Goal: Use online tool/utility: Utilize a website feature to perform a specific function

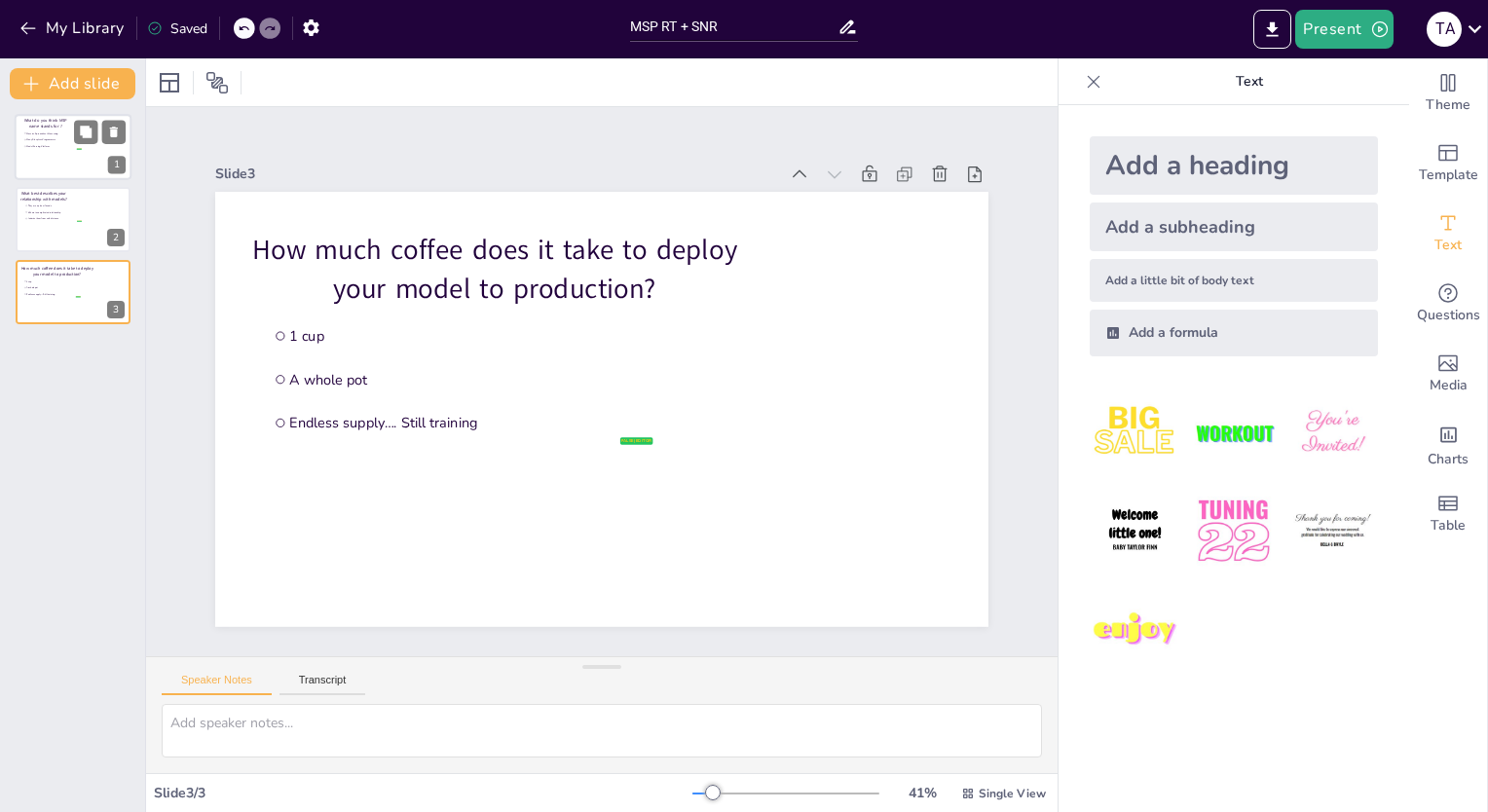
click at [39, 152] on div at bounding box center [73, 147] width 117 height 66
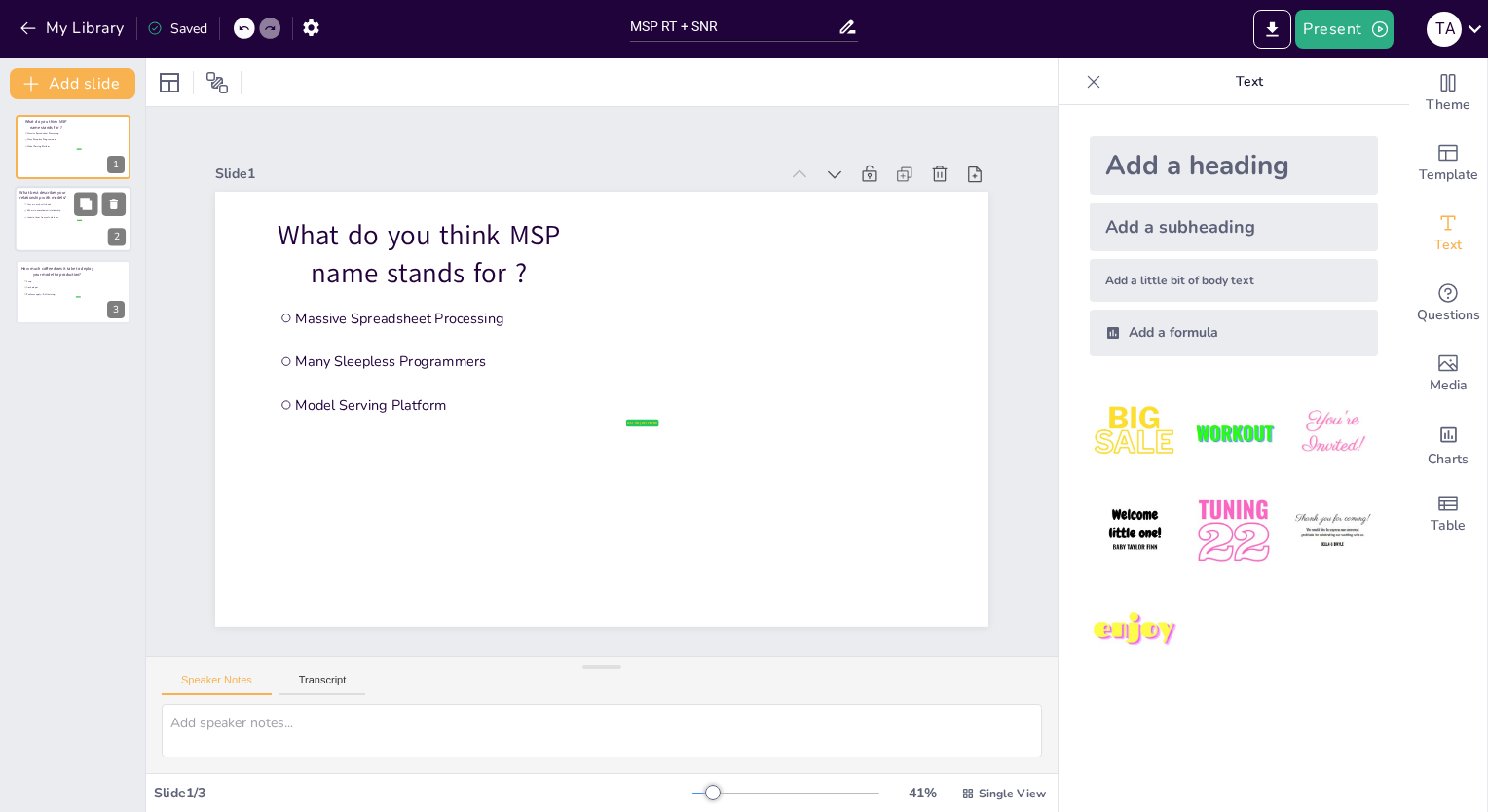
click at [28, 219] on li "I admire them from safe distance" at bounding box center [52, 218] width 58 height 6
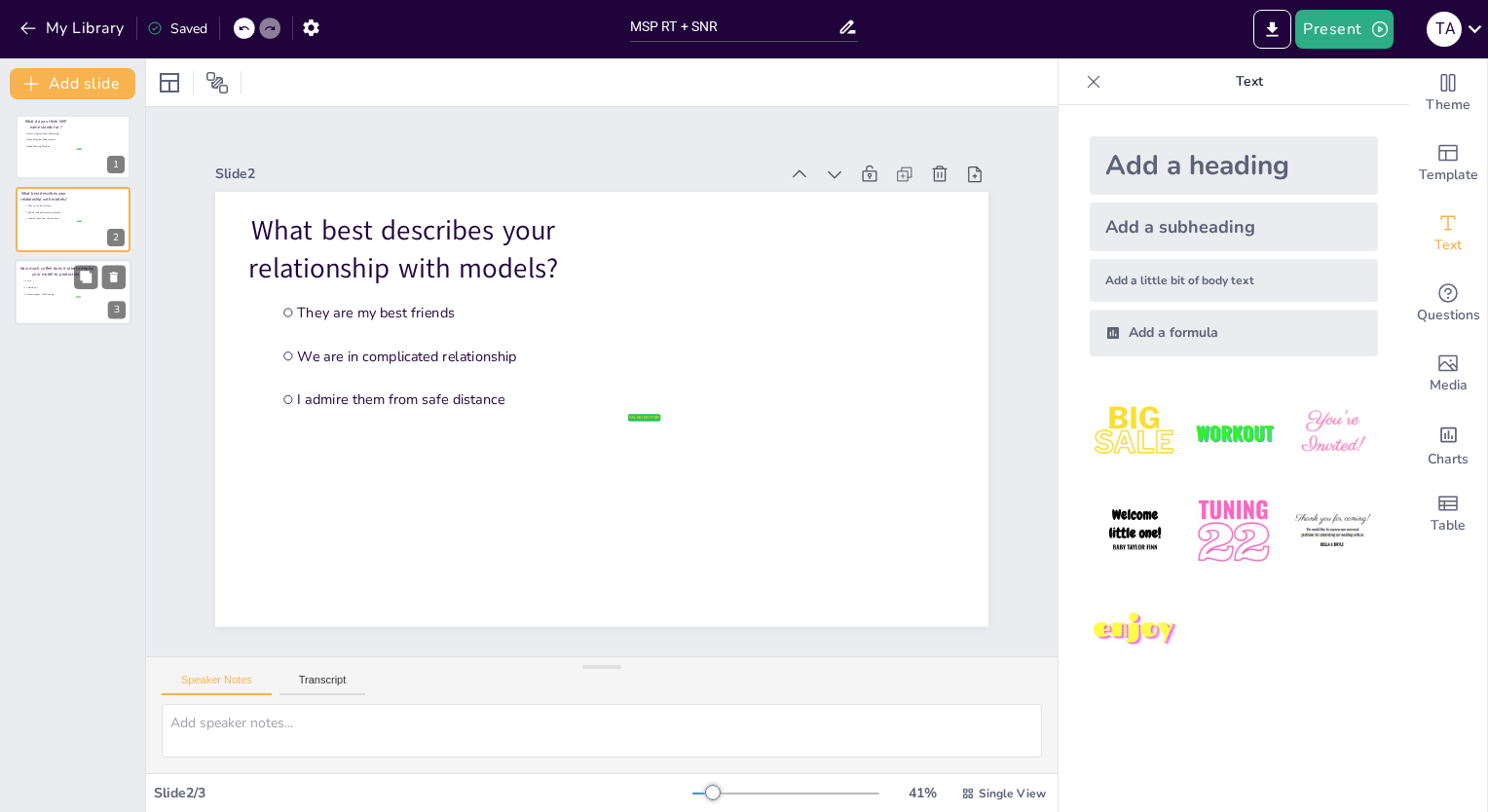
click at [45, 291] on li "Endless supply…. Still training" at bounding box center [51, 294] width 58 height 6
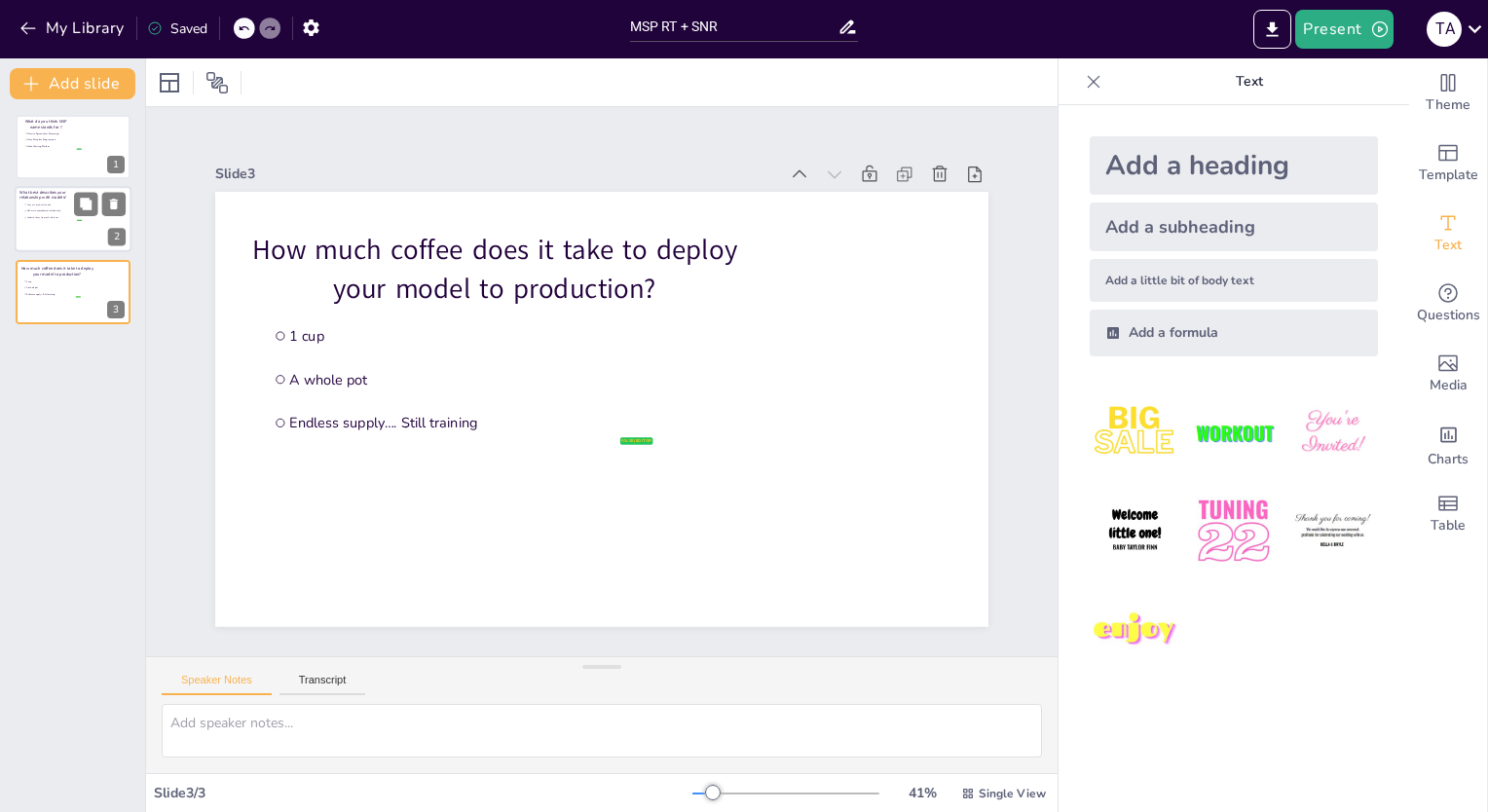
click at [47, 211] on span "We are in complicated relationship" at bounding box center [54, 212] width 55 height 3
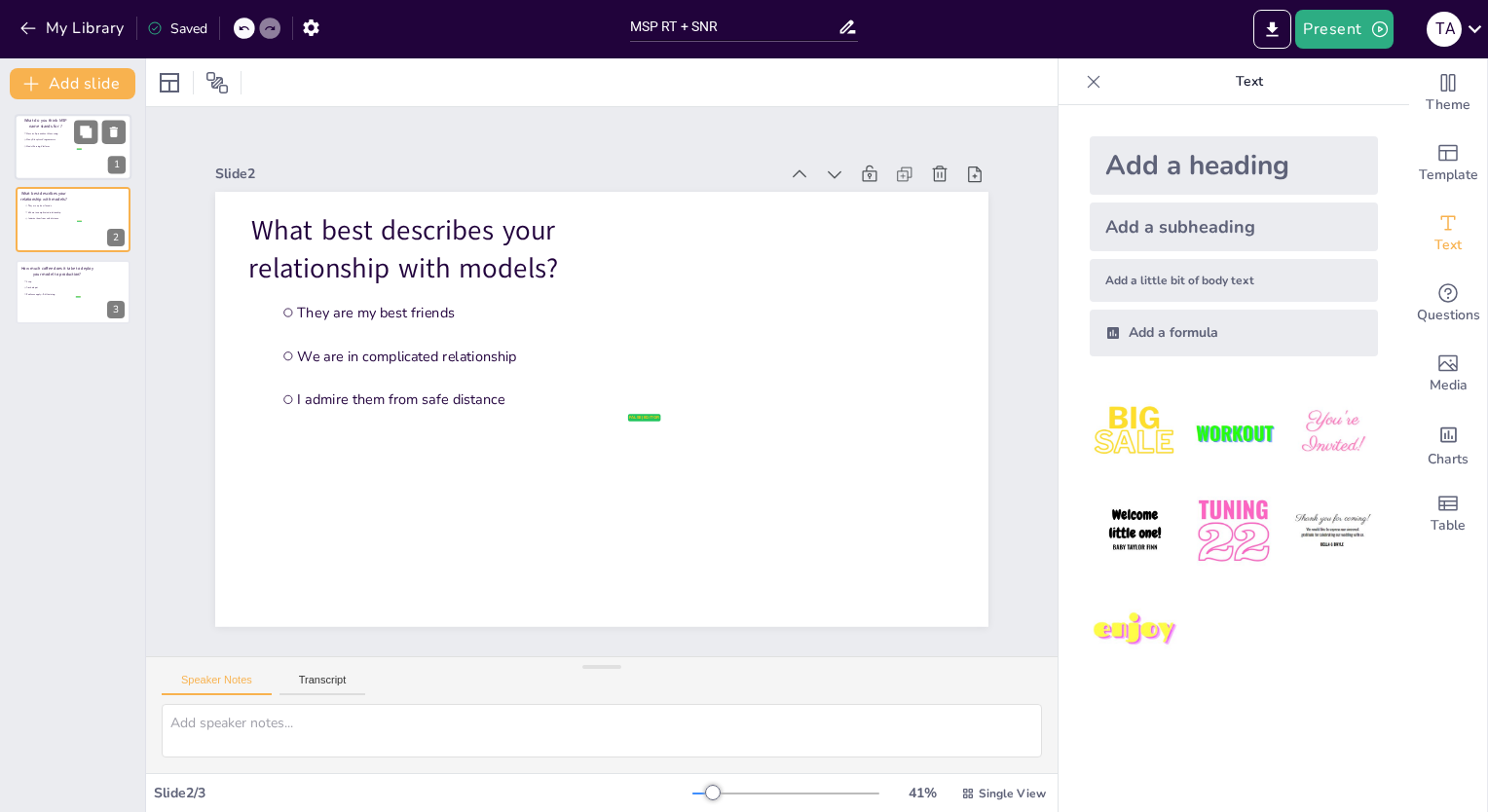
click at [39, 148] on li "Model Serving Platform" at bounding box center [52, 146] width 58 height 6
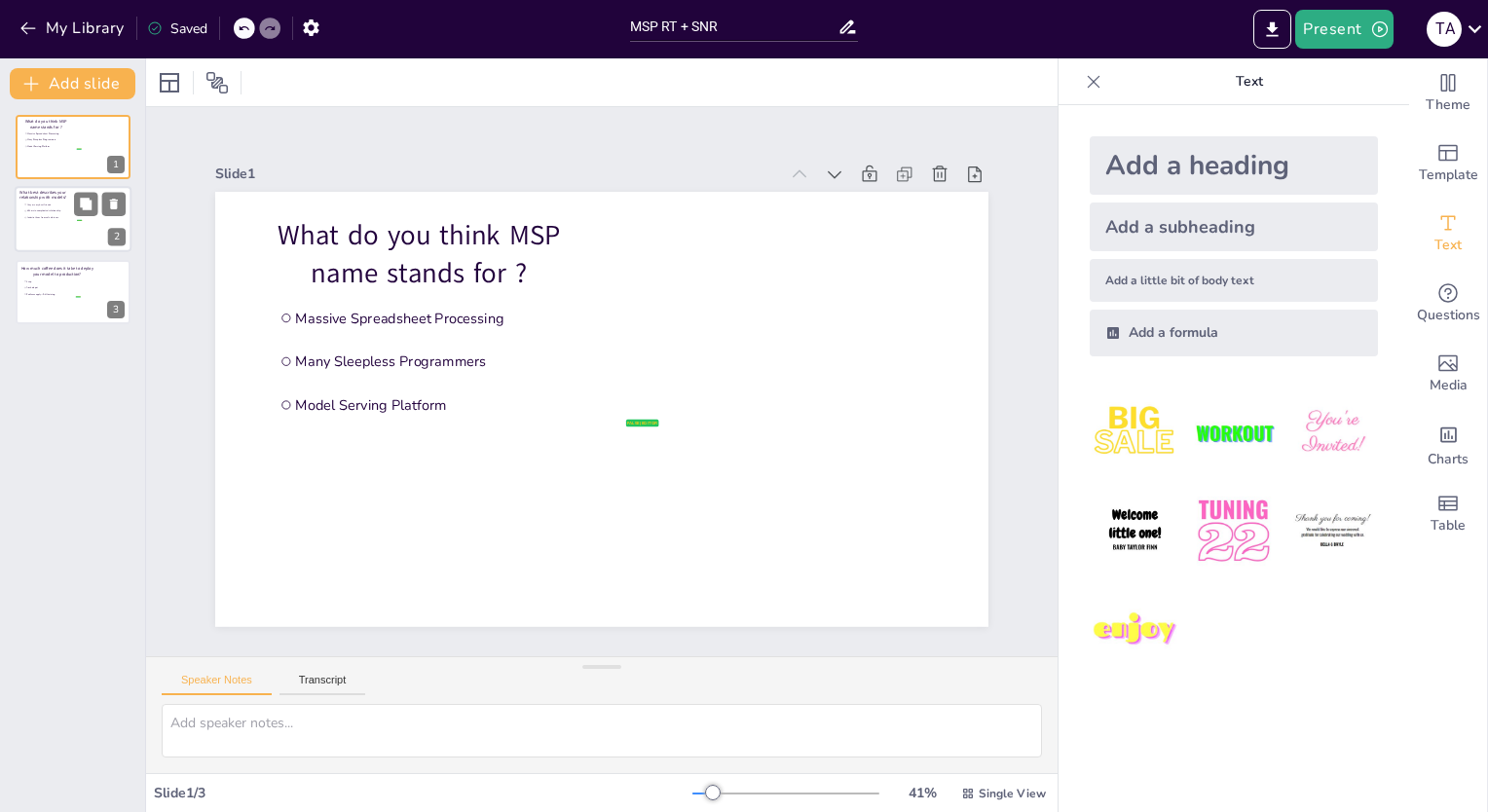
click at [35, 206] on li "They are my best friends" at bounding box center [52, 205] width 58 height 6
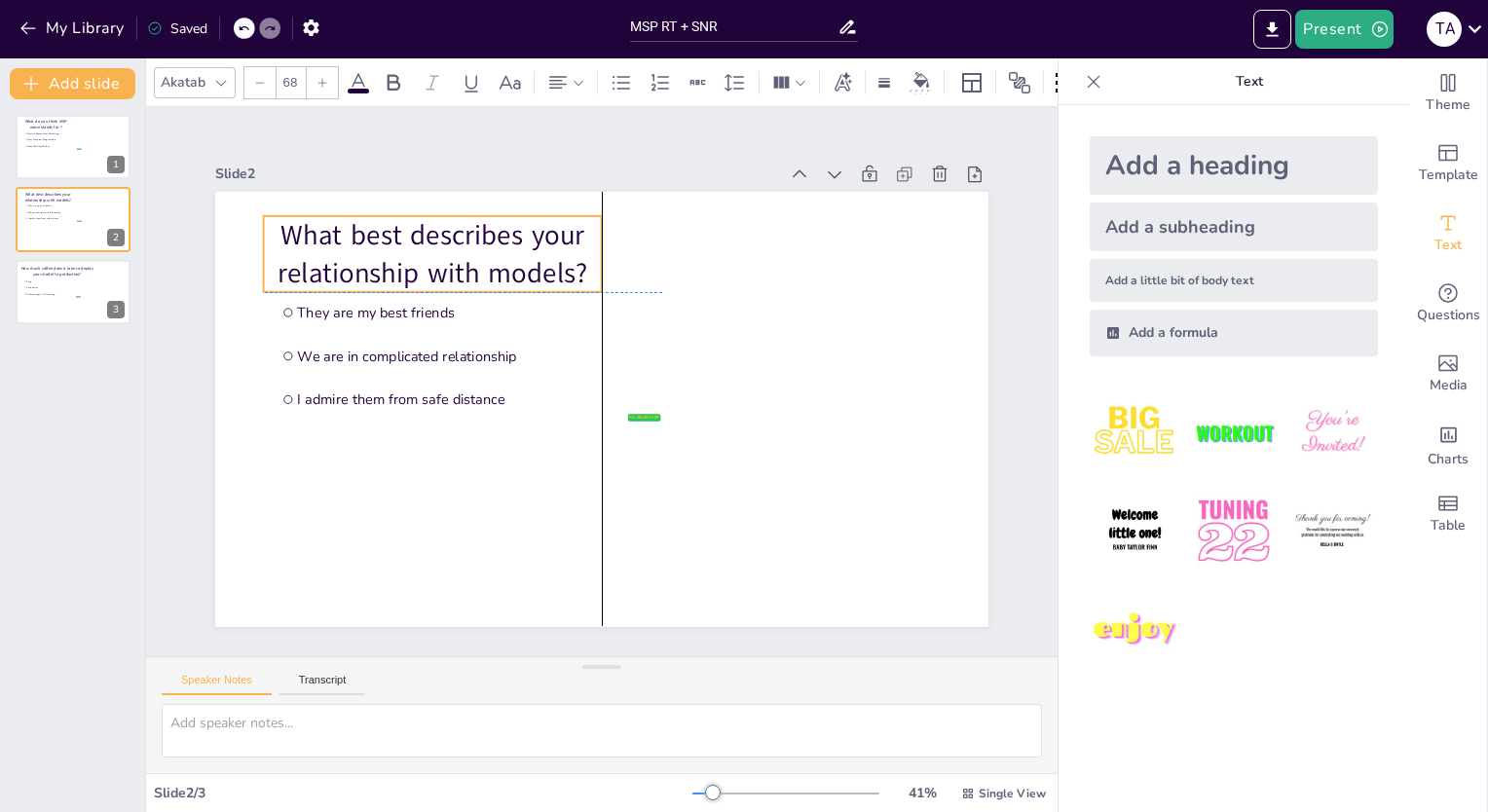
drag, startPoint x: 347, startPoint y: 254, endPoint x: 377, endPoint y: 255, distance: 30.0
click at [377, 255] on p "What best describes your relationship with models?" at bounding box center [433, 253] width 338 height 77
click at [1449, 33] on div "T A" at bounding box center [1444, 29] width 35 height 35
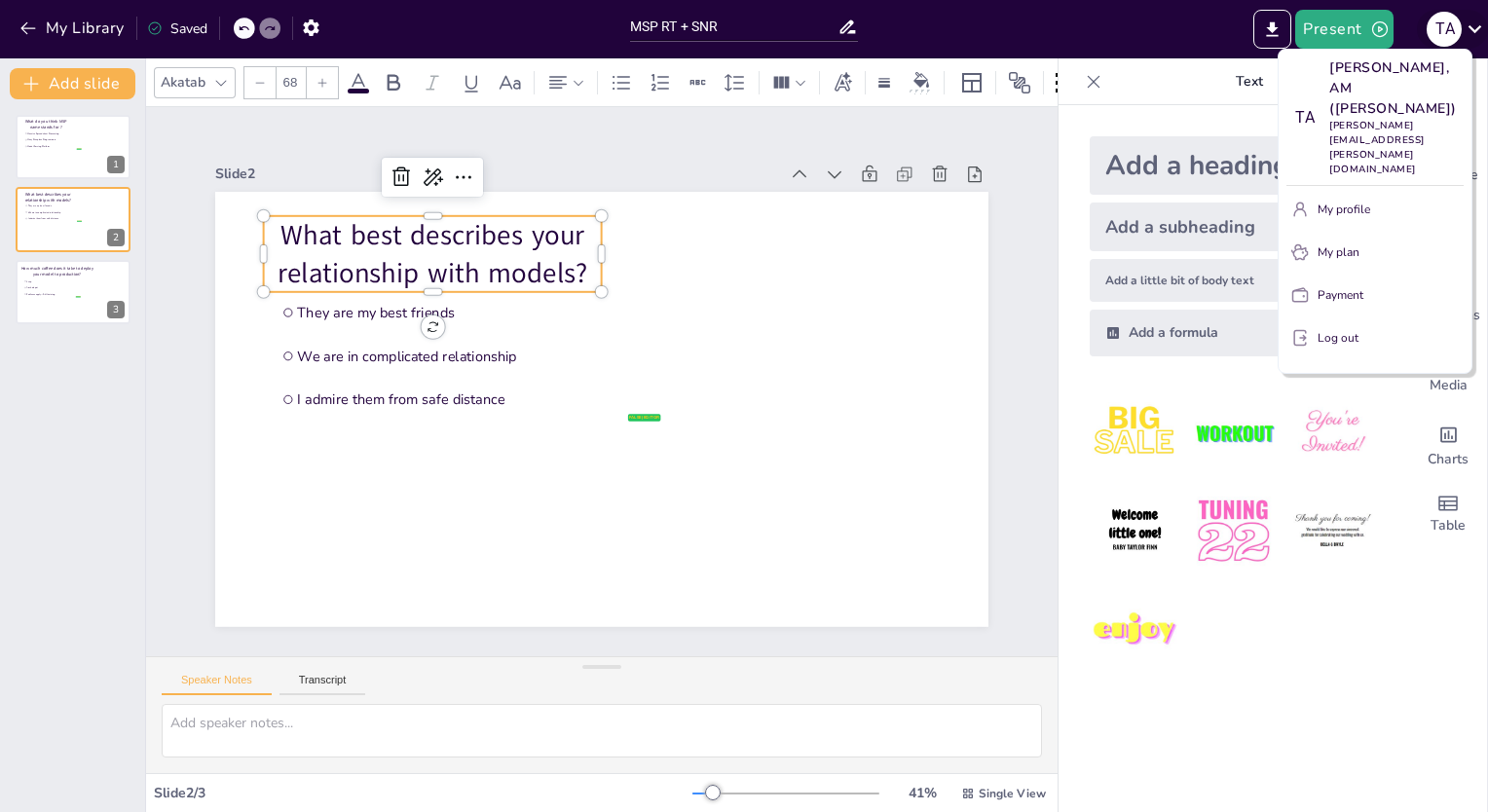
click at [1449, 33] on div at bounding box center [744, 406] width 1488 height 812
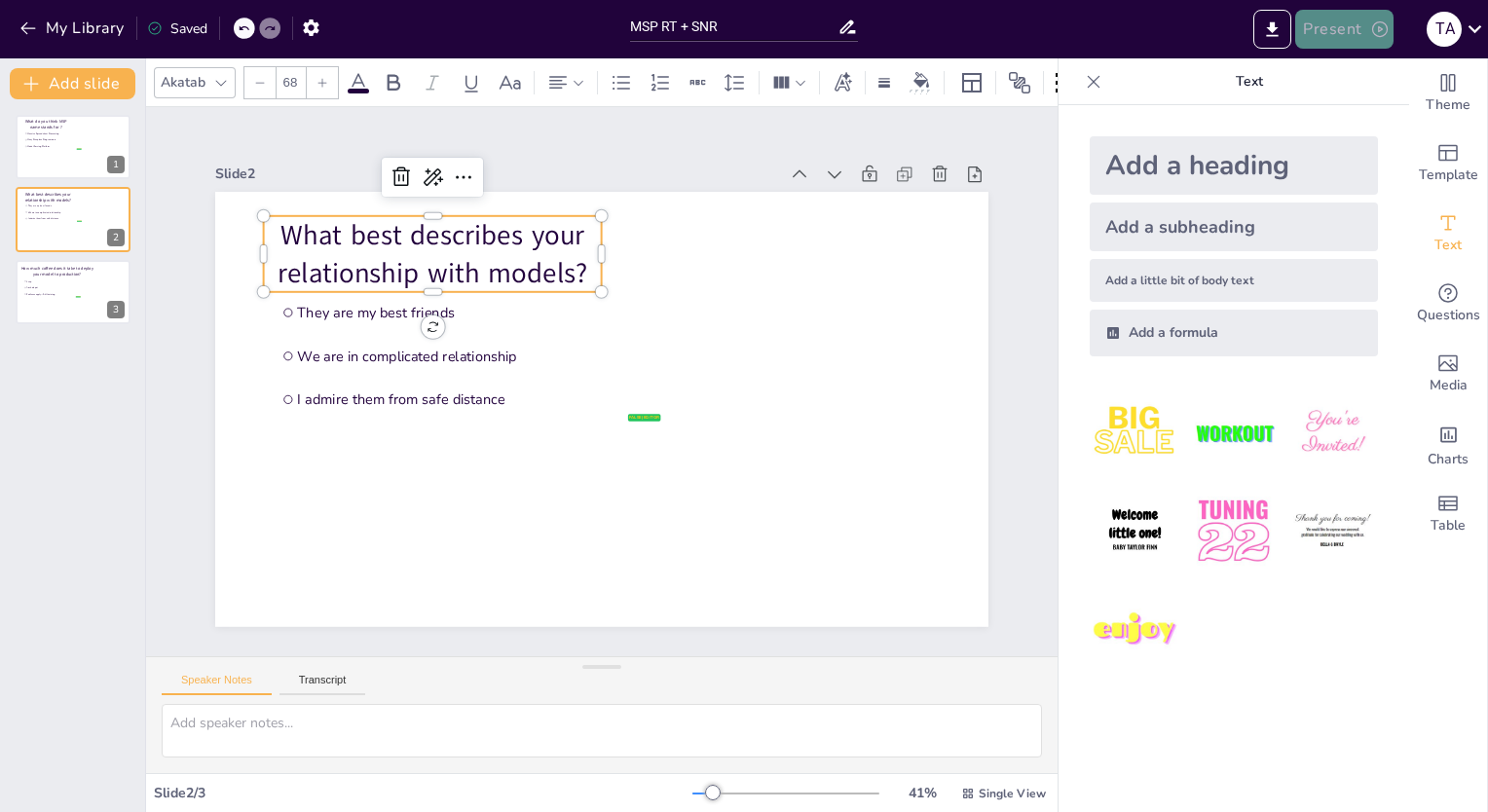
click at [1340, 20] on button "Present" at bounding box center [1343, 29] width 97 height 39
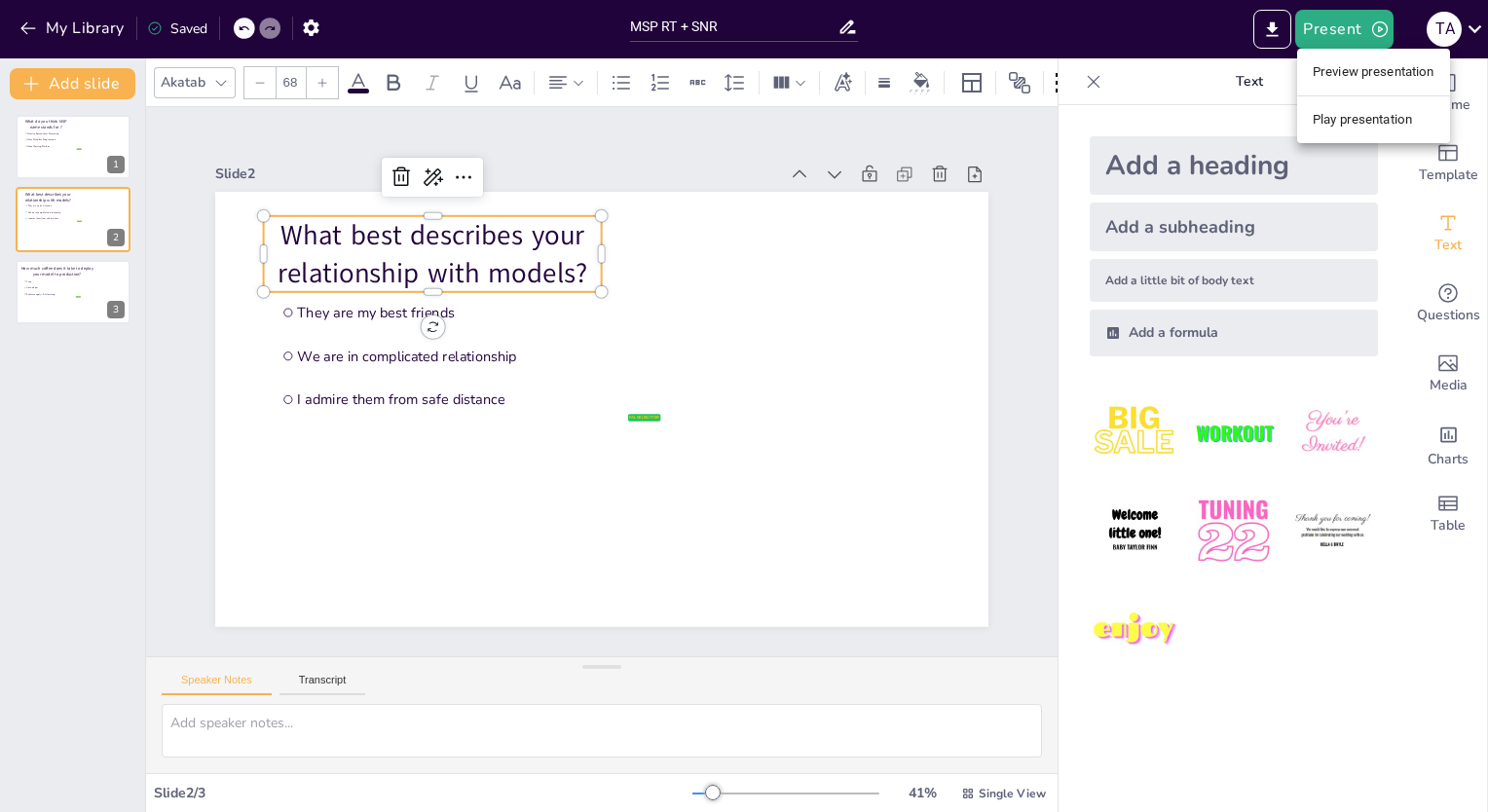
click at [1348, 120] on li "Play presentation" at bounding box center [1373, 119] width 153 height 31
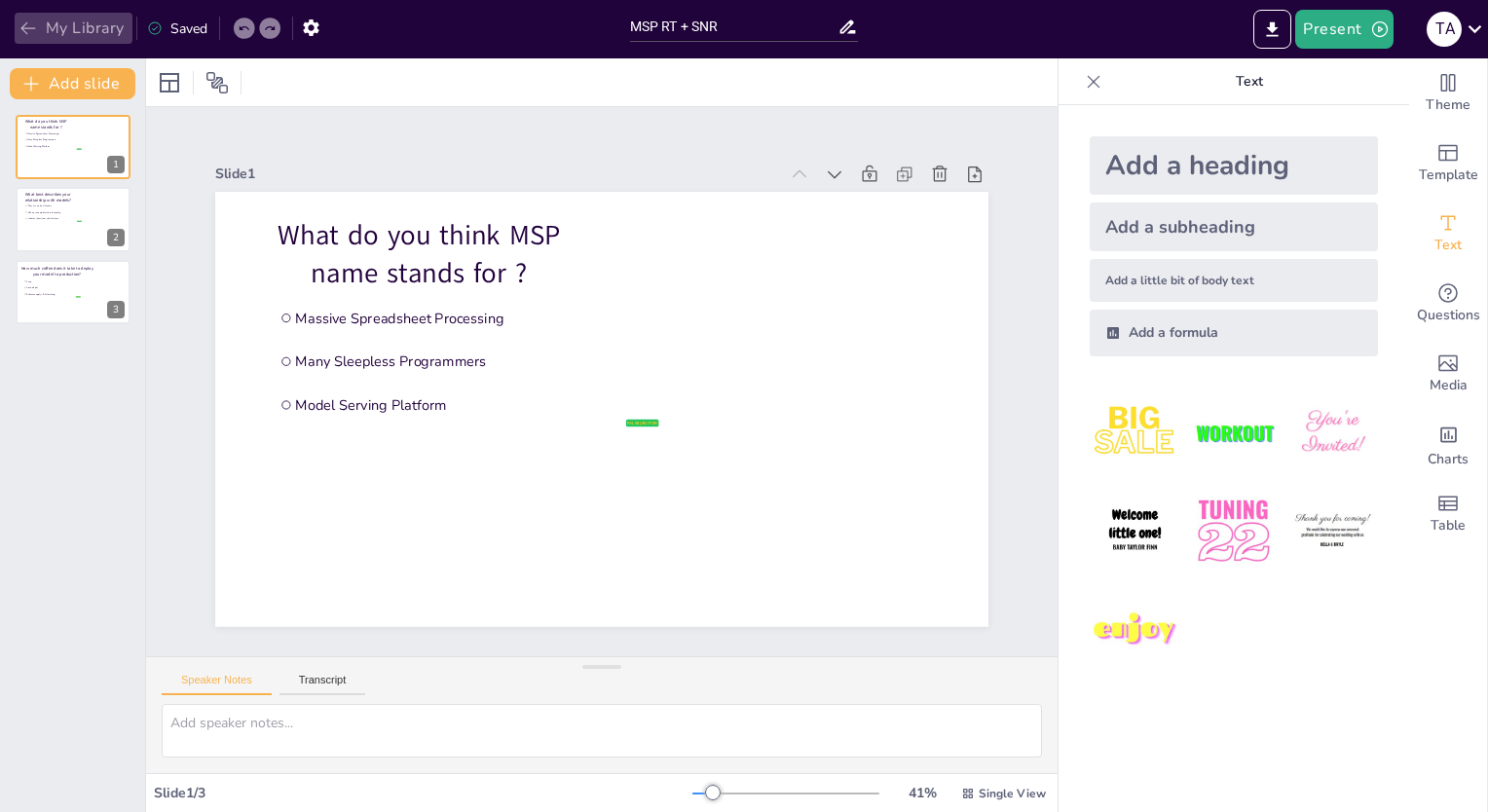
click at [60, 24] on button "My Library" at bounding box center [74, 28] width 118 height 31
